Goal: Task Accomplishment & Management: Manage account settings

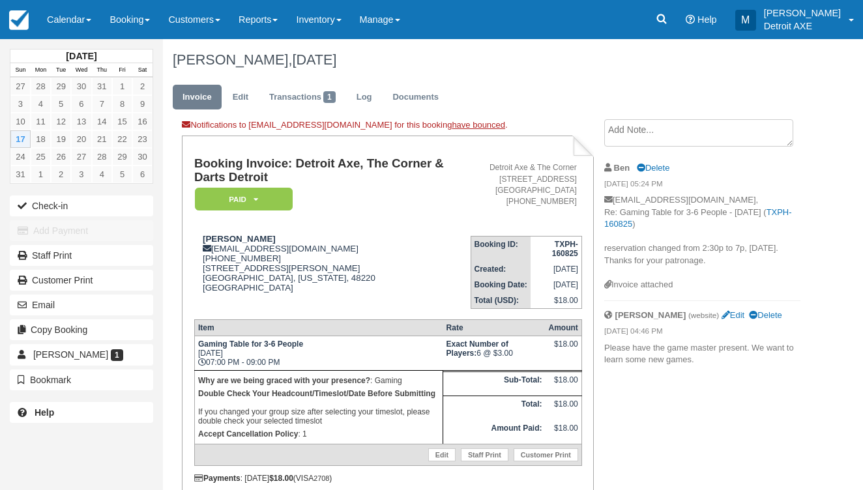
click at [70, 15] on link "Calendar" at bounding box center [69, 19] width 63 height 39
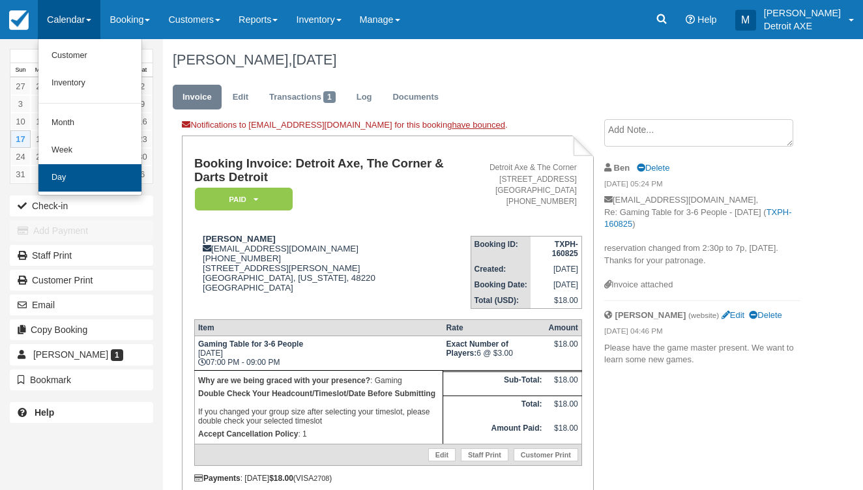
click at [107, 172] on link "Day" at bounding box center [89, 177] width 103 height 27
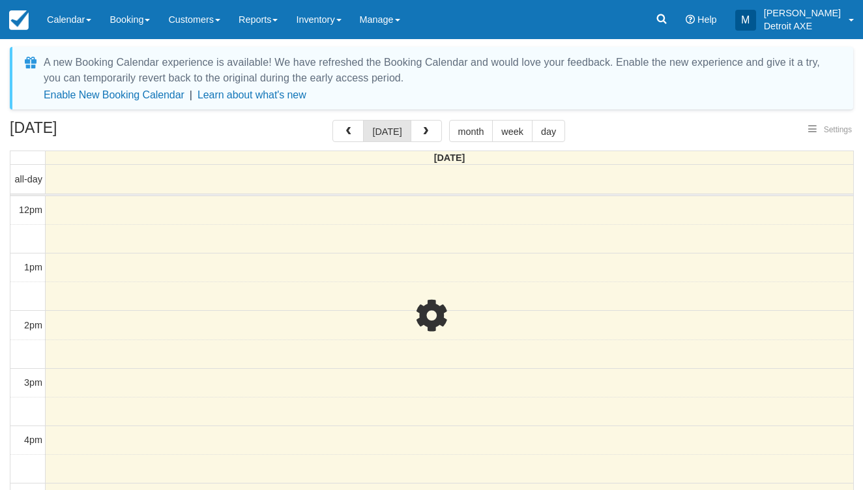
select select
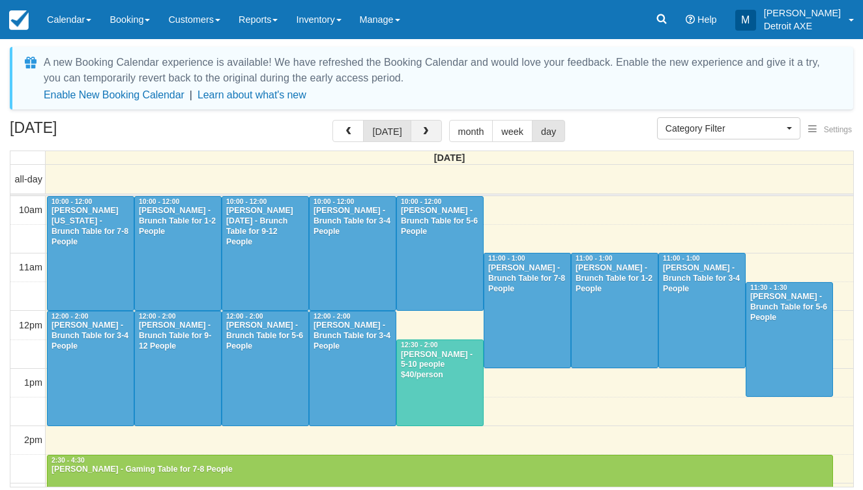
scroll to position [289, 0]
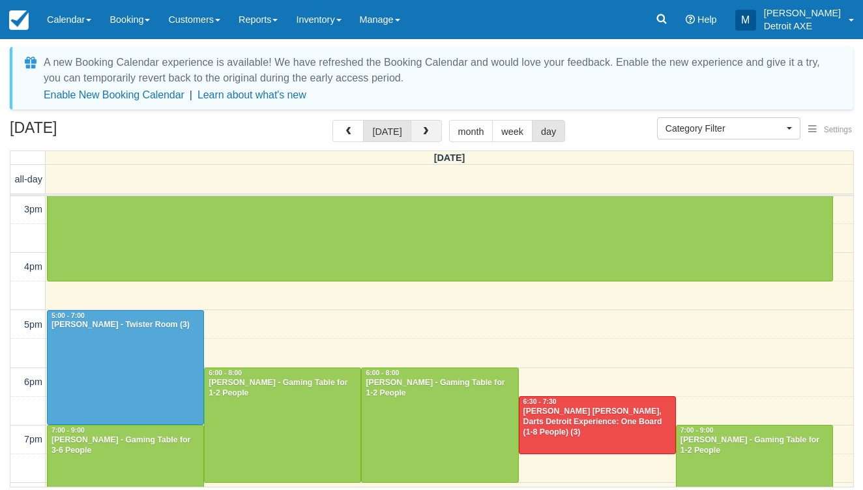
click at [433, 134] on button "button" at bounding box center [425, 131] width 31 height 22
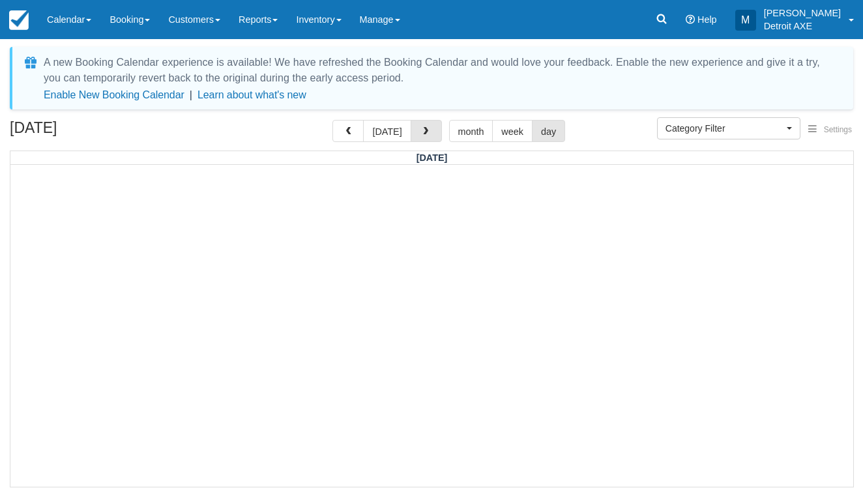
click at [433, 134] on button "button" at bounding box center [425, 131] width 31 height 22
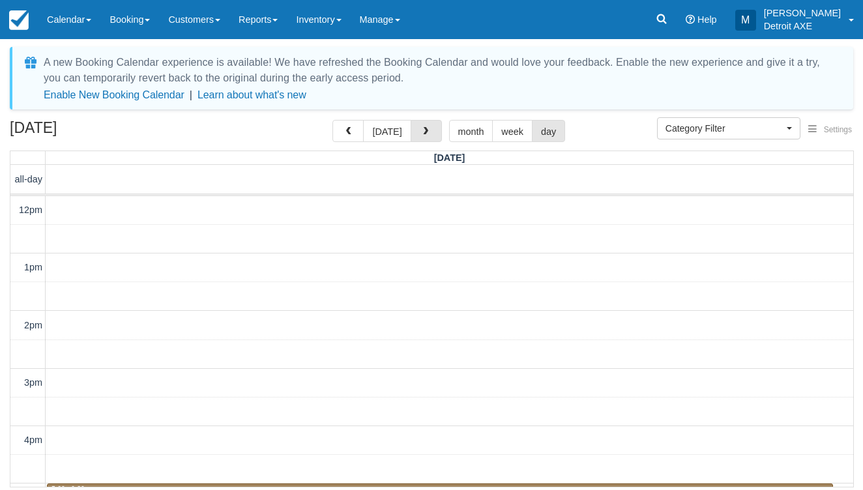
click at [433, 134] on button "button" at bounding box center [425, 131] width 31 height 22
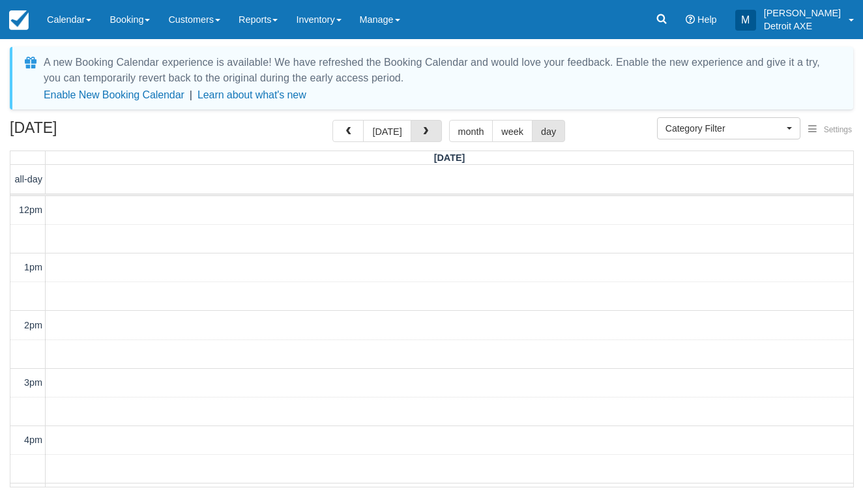
click at [433, 134] on button "button" at bounding box center [425, 131] width 31 height 22
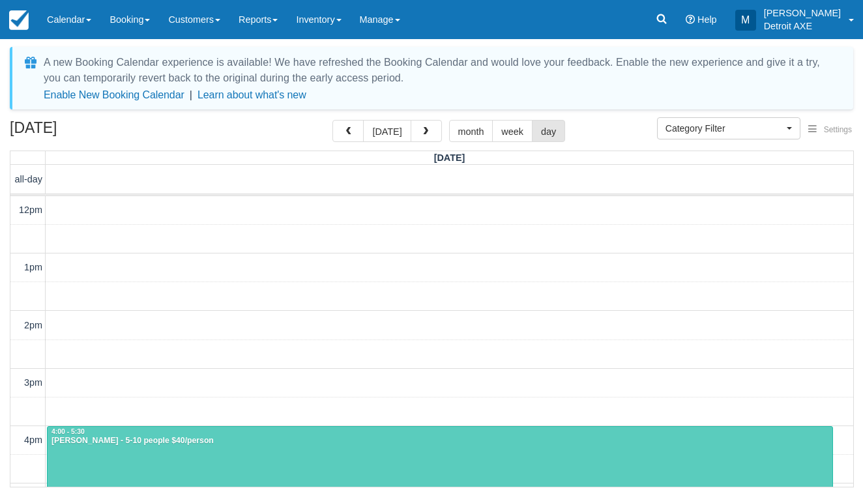
scroll to position [370, 0]
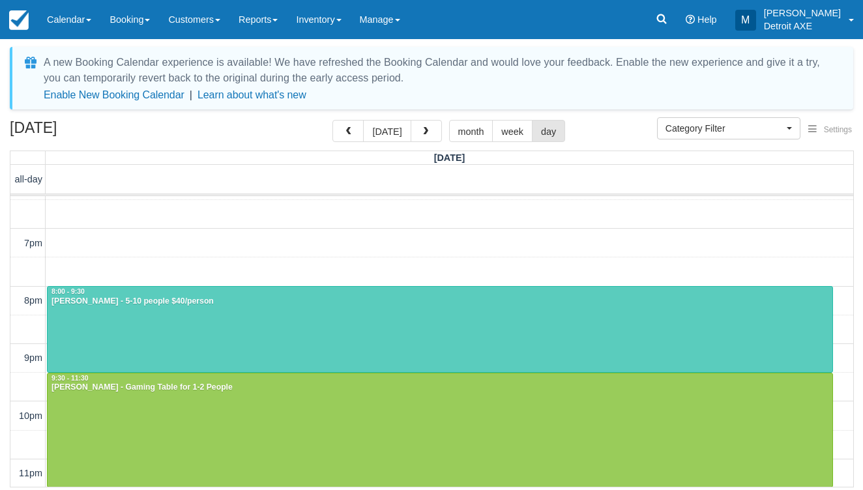
click at [322, 334] on div at bounding box center [440, 329] width 784 height 85
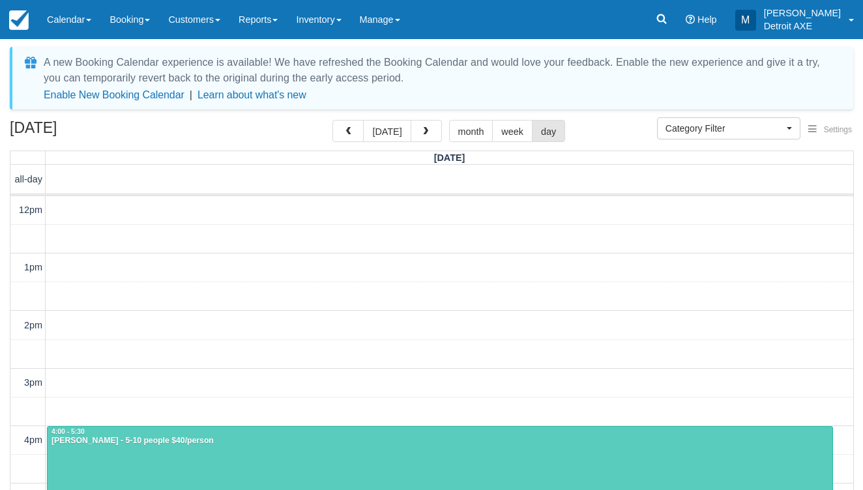
select select
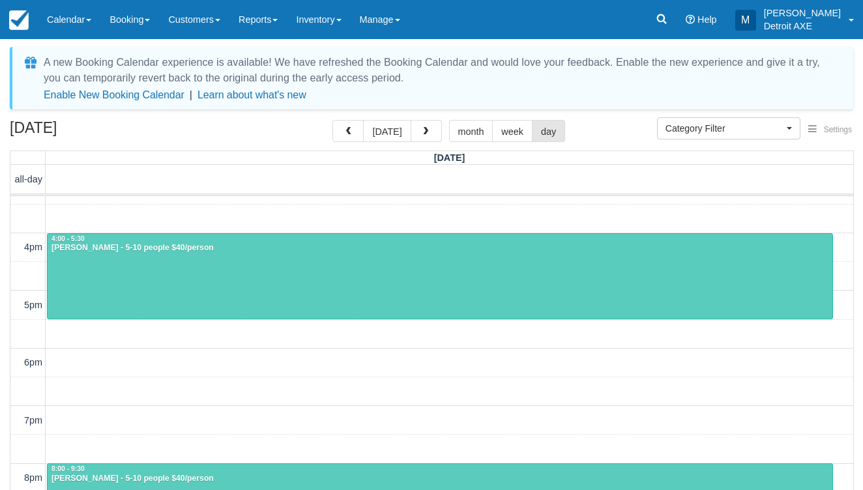
scroll to position [192, 0]
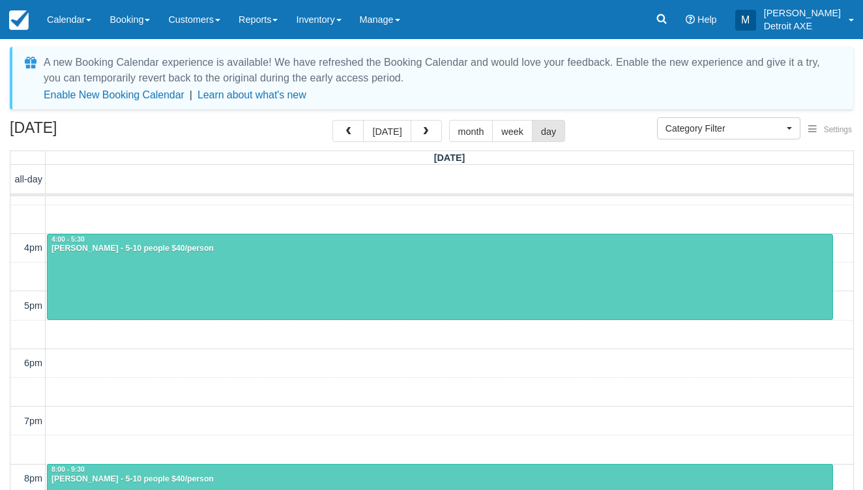
click at [278, 266] on div at bounding box center [440, 277] width 784 height 85
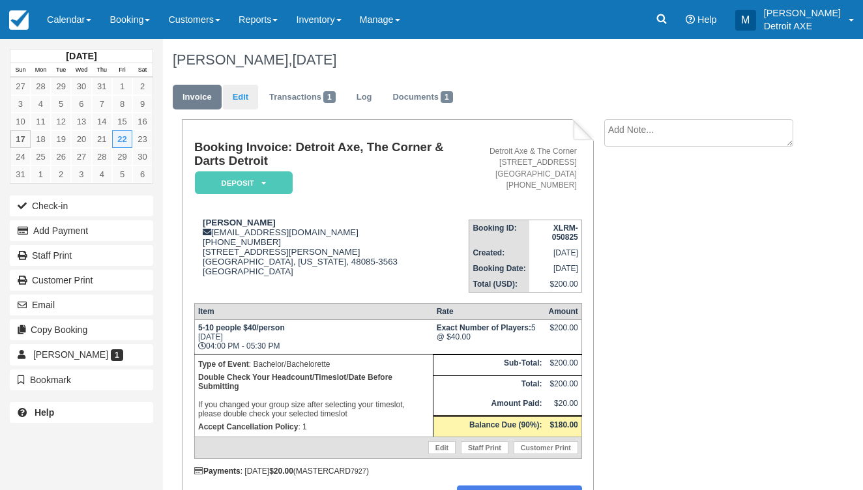
click at [250, 96] on link "Edit" at bounding box center [240, 97] width 35 height 25
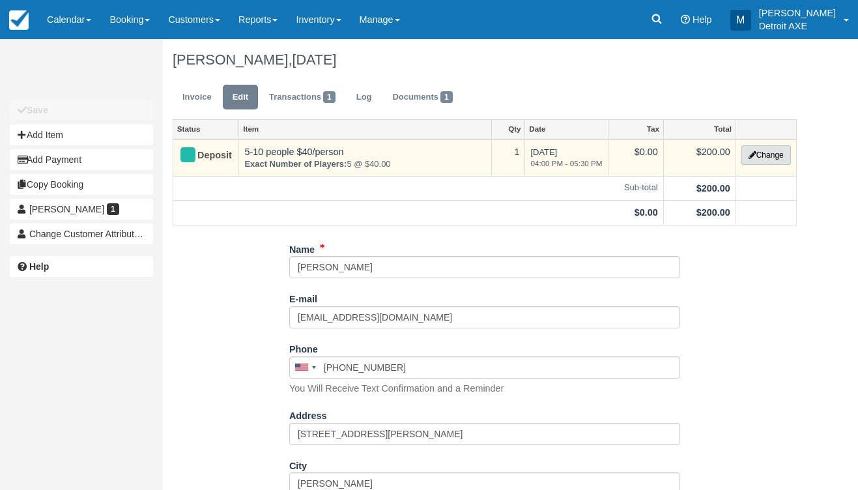
click at [761, 152] on button "Change" at bounding box center [766, 155] width 50 height 20
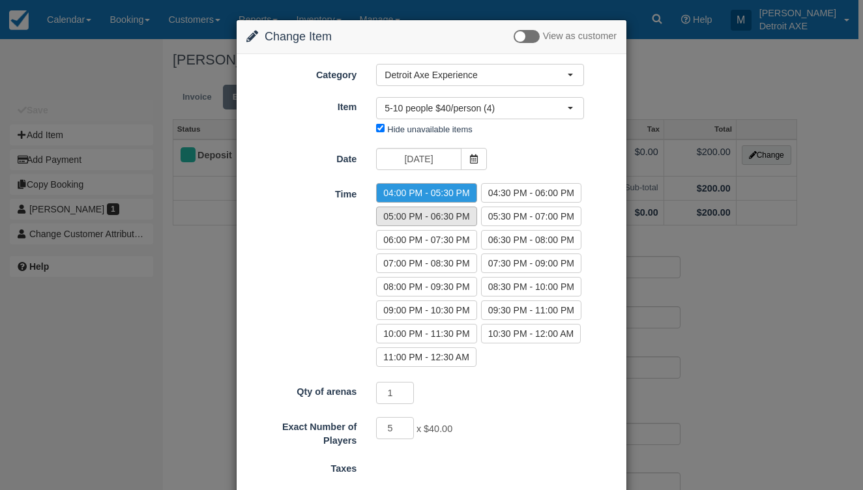
click at [466, 214] on label "05:00 PM - 06:30 PM" at bounding box center [426, 217] width 100 height 20
radio input "true"
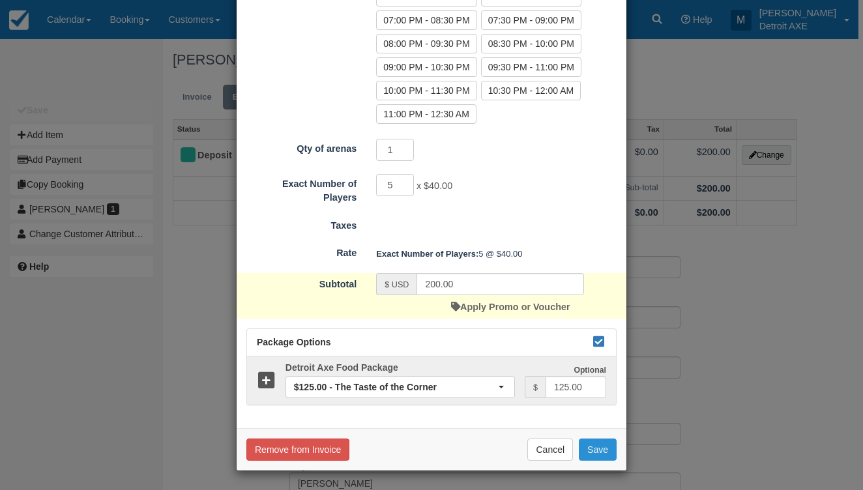
scroll to position [242, 0]
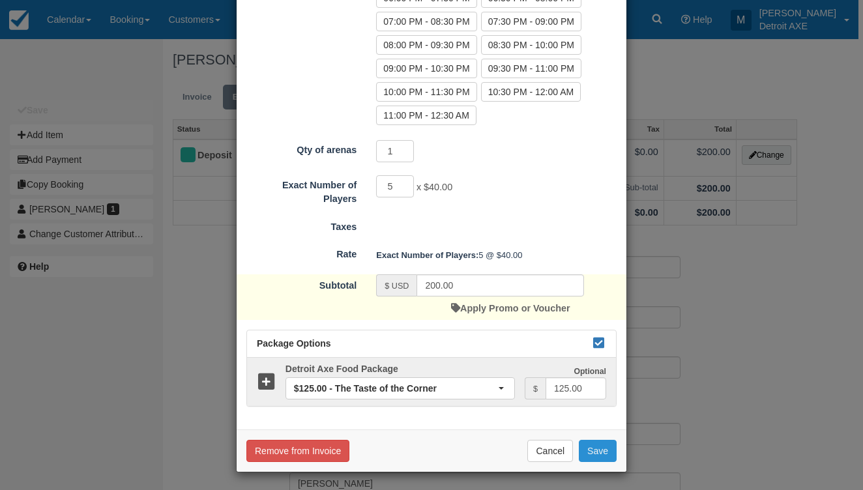
click at [596, 444] on button "Save" at bounding box center [598, 451] width 38 height 22
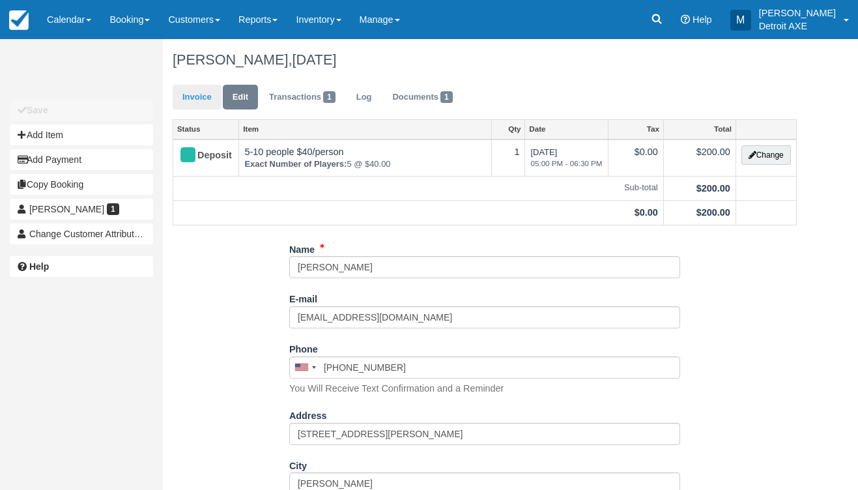
click at [197, 100] on link "Invoice" at bounding box center [197, 97] width 49 height 25
